Goal: Task Accomplishment & Management: Use online tool/utility

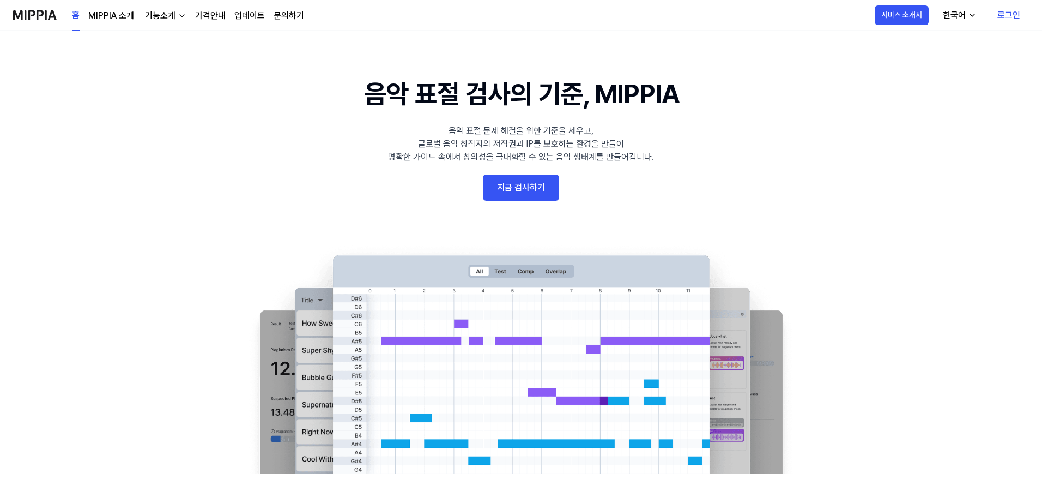
click at [547, 190] on link "지금 검사하기" at bounding box center [521, 187] width 76 height 26
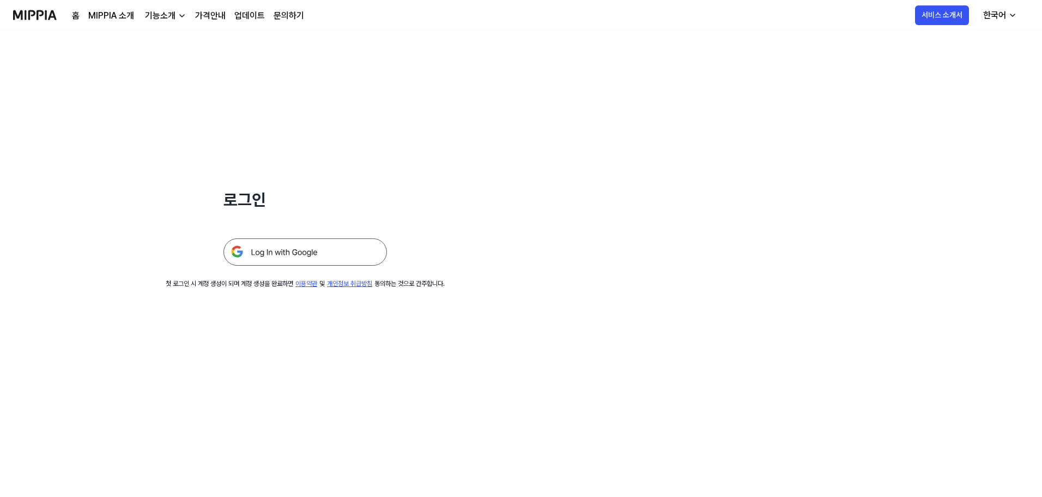
click at [293, 253] on img at bounding box center [306, 251] width 164 height 27
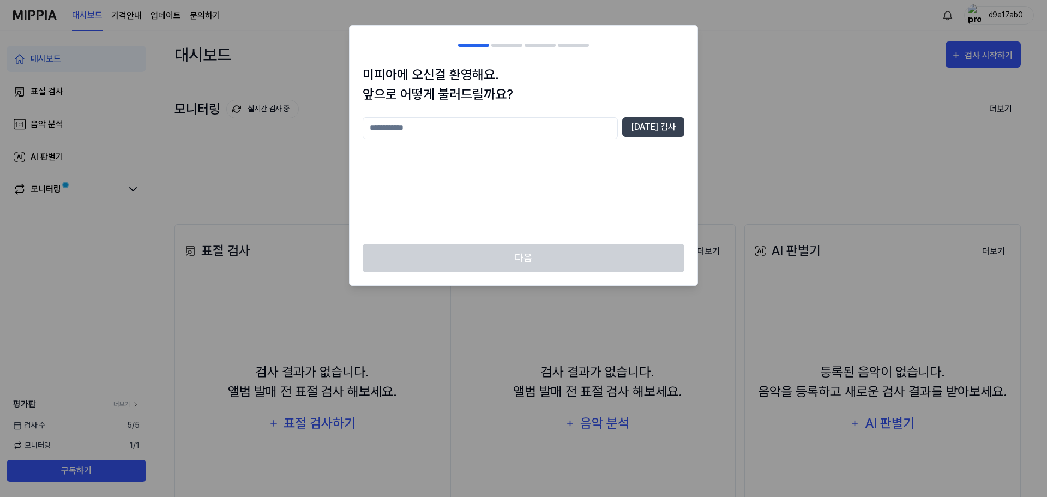
click at [544, 131] on input "text" at bounding box center [490, 128] width 255 height 22
type input "**"
click at [656, 126] on button "[DATE] 검사" at bounding box center [653, 127] width 62 height 20
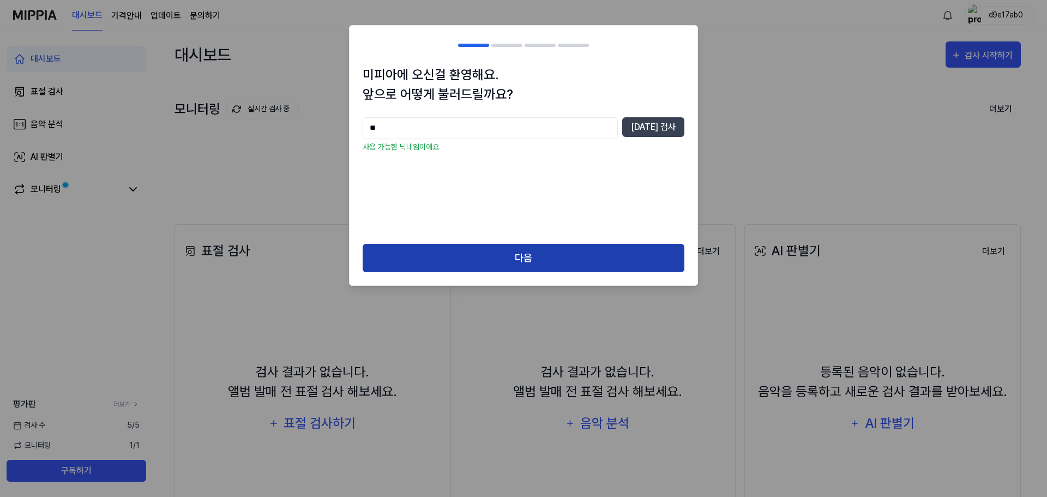
click at [569, 249] on button "다음" at bounding box center [524, 258] width 322 height 29
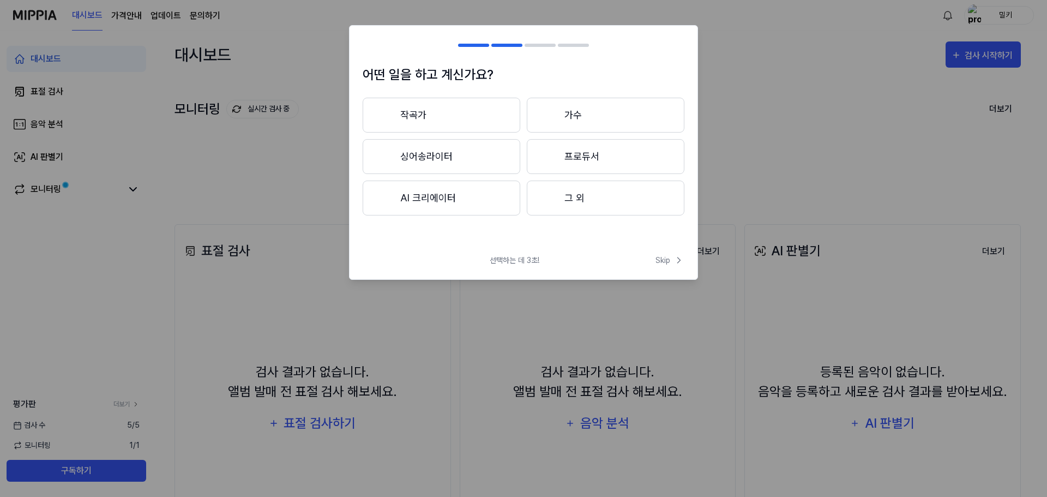
click at [485, 202] on button "AI 크리에이터" at bounding box center [442, 197] width 158 height 35
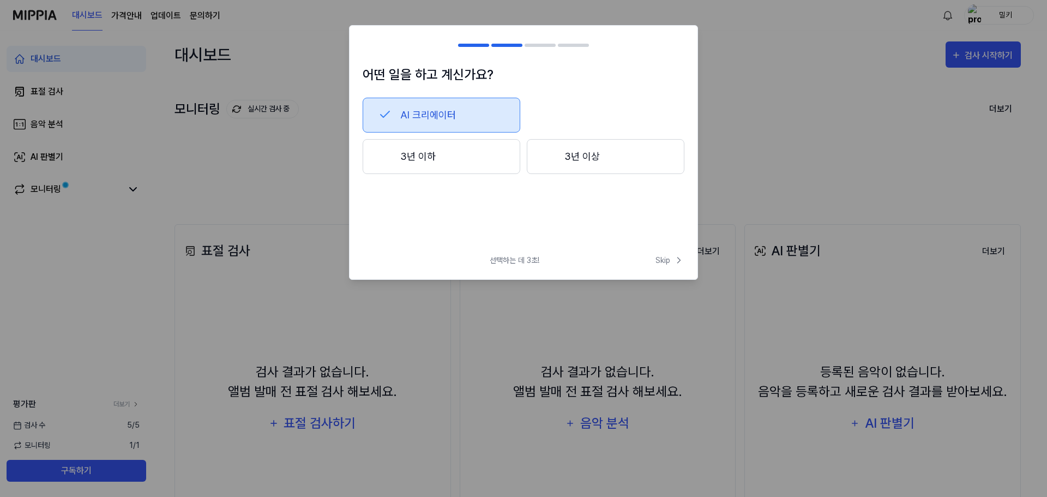
click at [456, 160] on button "3년 이하" at bounding box center [442, 156] width 158 height 35
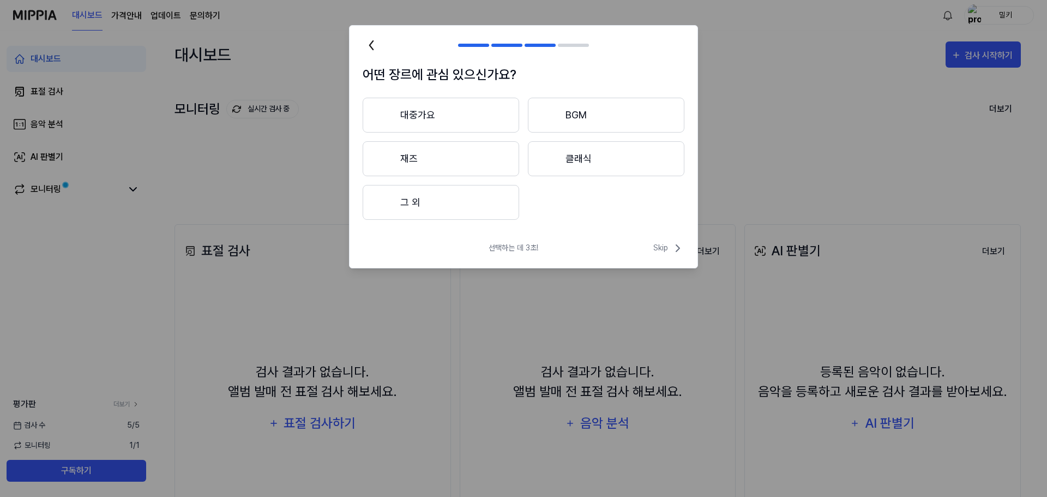
click at [483, 114] on button "대중가요" at bounding box center [441, 115] width 156 height 35
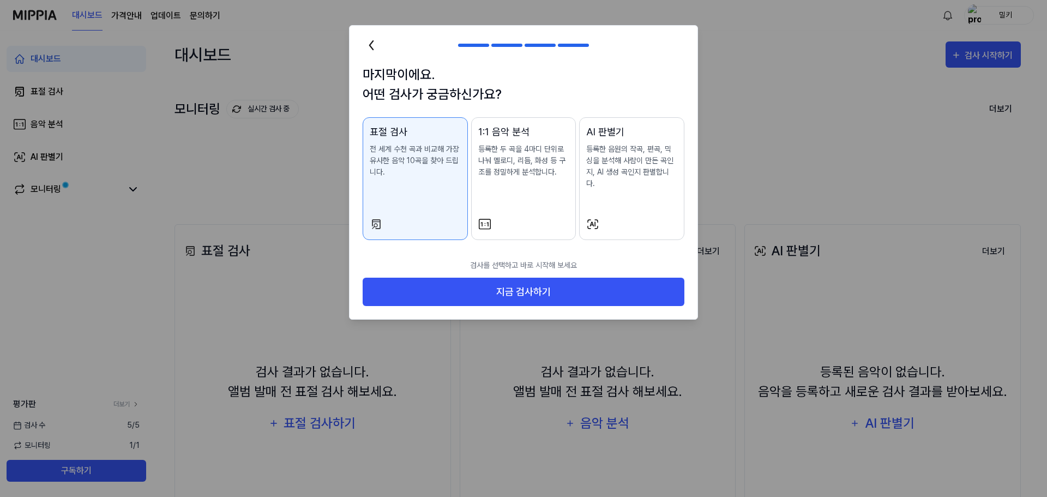
click at [611, 176] on p "등록한 음원의 작곡, 편곡, 믹싱을 분석해 사람이 만든 곡인지, AI 생성 곡인지 판별합니다." at bounding box center [631, 166] width 91 height 46
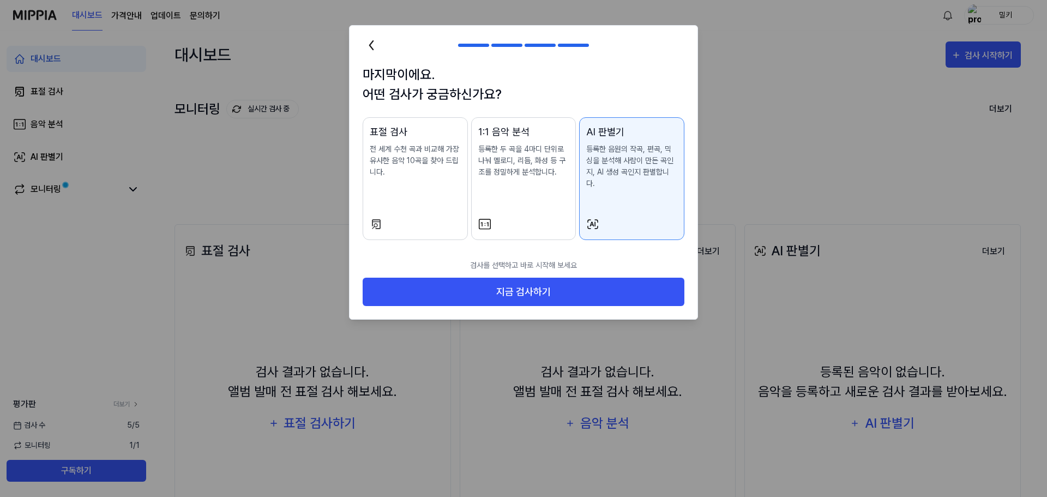
click at [538, 181] on div "1:1 음악 분석 등록한 두 곡을 4마디 단위로 나눠 멜로디, 리듬, 화성 등 구조를 정밀하게 분석합니다." at bounding box center [523, 161] width 91 height 75
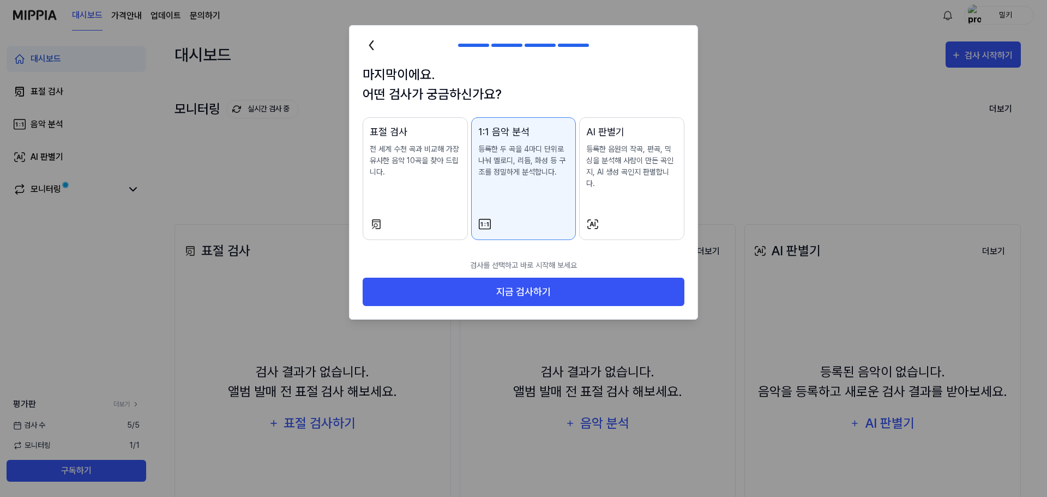
click at [406, 178] on div "표절 검사 전 세계 수천 곡과 비교해 가장 유사한 음악 10곡을 찾아 드립니다." at bounding box center [415, 161] width 91 height 75
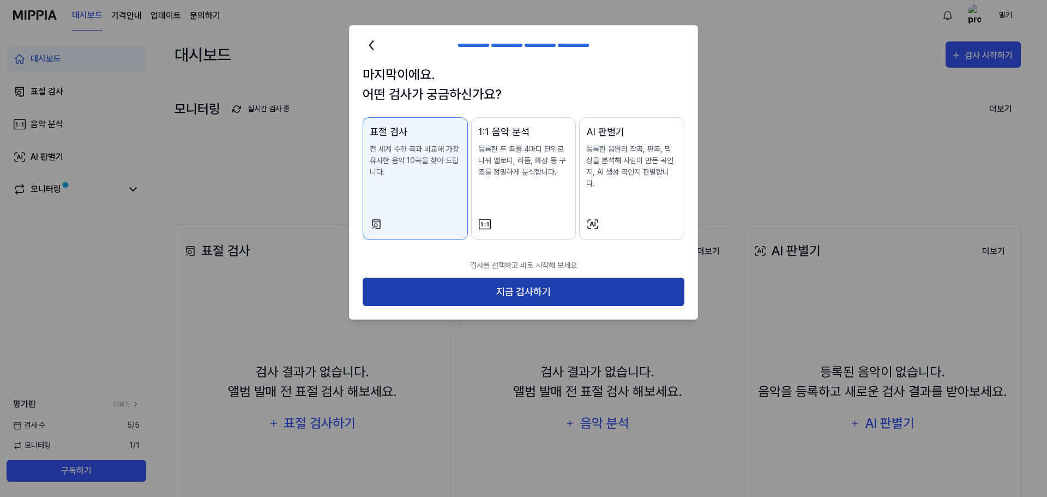
click at [483, 277] on button "지금 검사하기" at bounding box center [524, 291] width 322 height 29
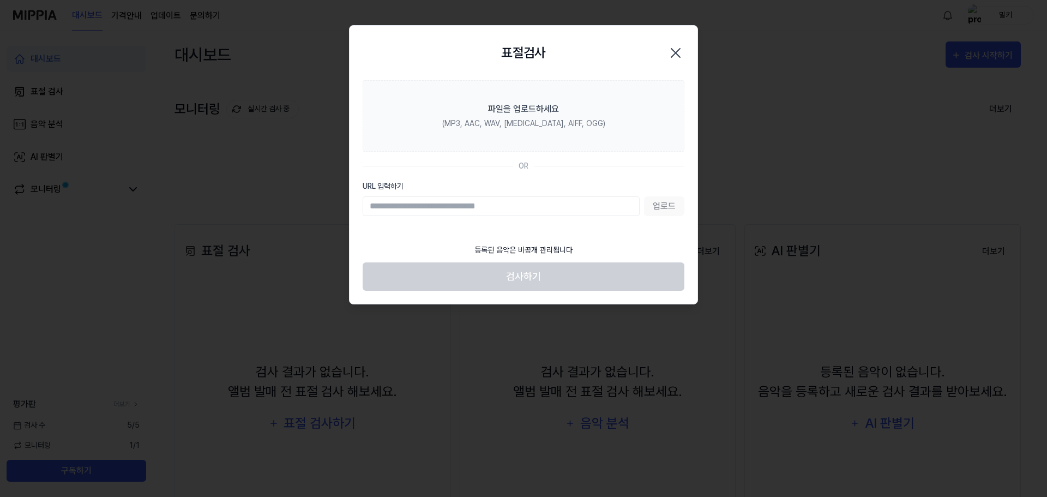
click at [398, 205] on input "URL 입력하기" at bounding box center [501, 206] width 277 height 20
paste input "**********"
type input "**********"
click at [661, 202] on button "업로드" at bounding box center [664, 206] width 40 height 20
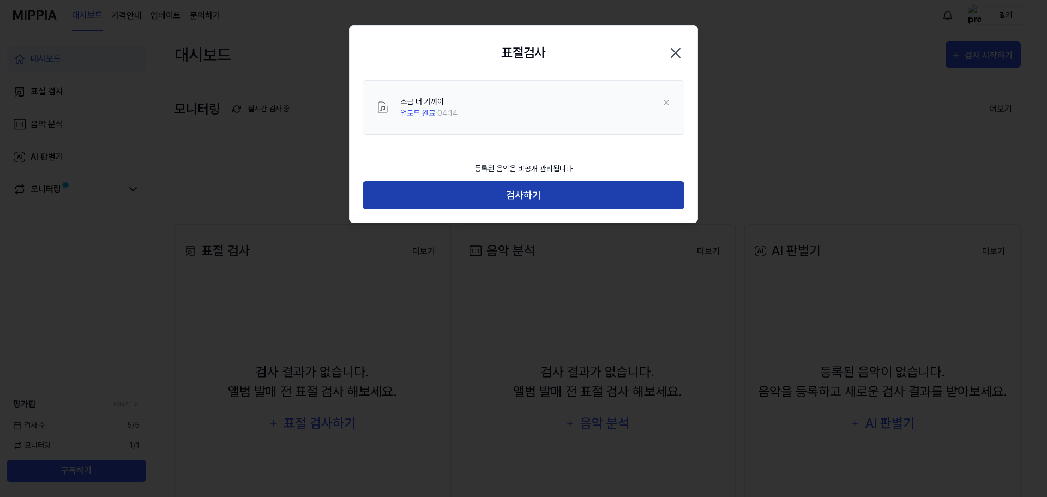
click at [539, 200] on button "검사하기" at bounding box center [524, 195] width 322 height 29
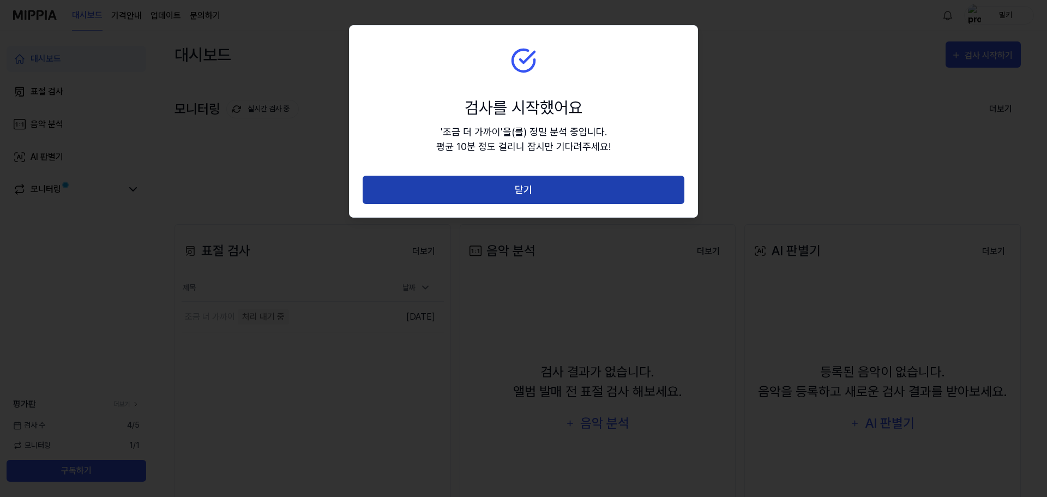
click at [534, 192] on button "닫기" at bounding box center [524, 190] width 322 height 29
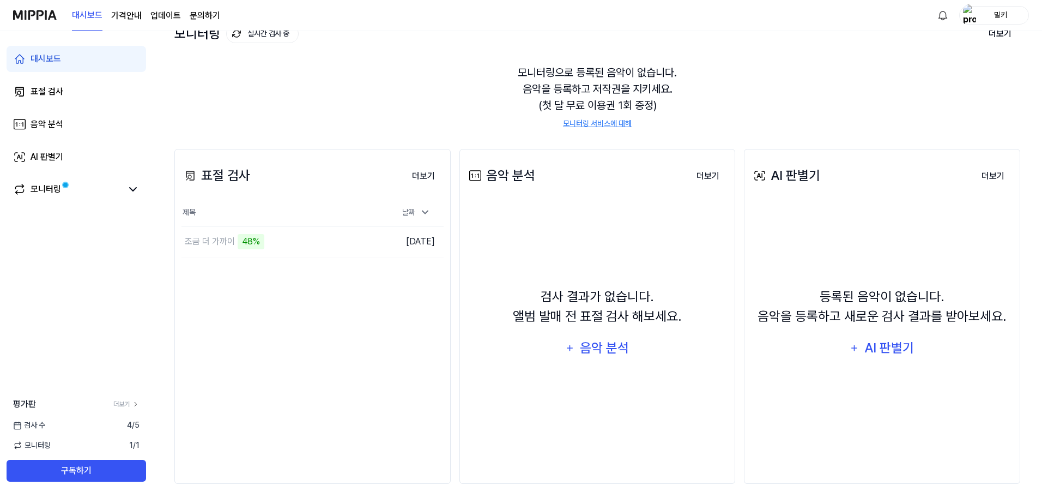
scroll to position [84, 0]
